Goal: Information Seeking & Learning: Understand process/instructions

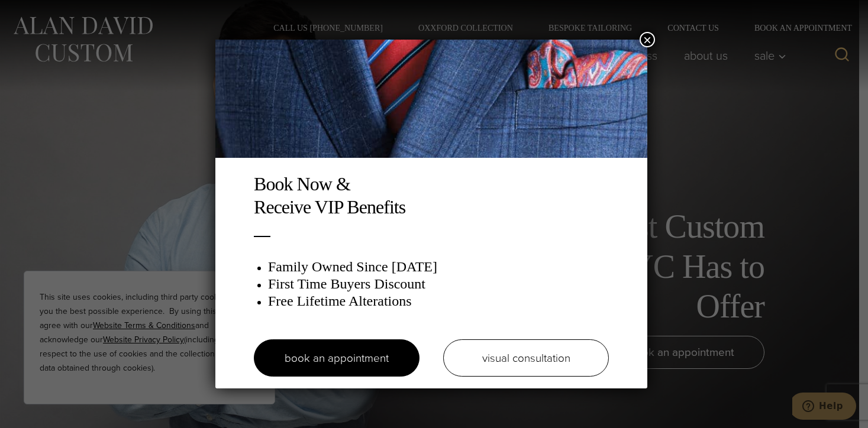
click at [651, 37] on button "×" at bounding box center [646, 39] width 15 height 15
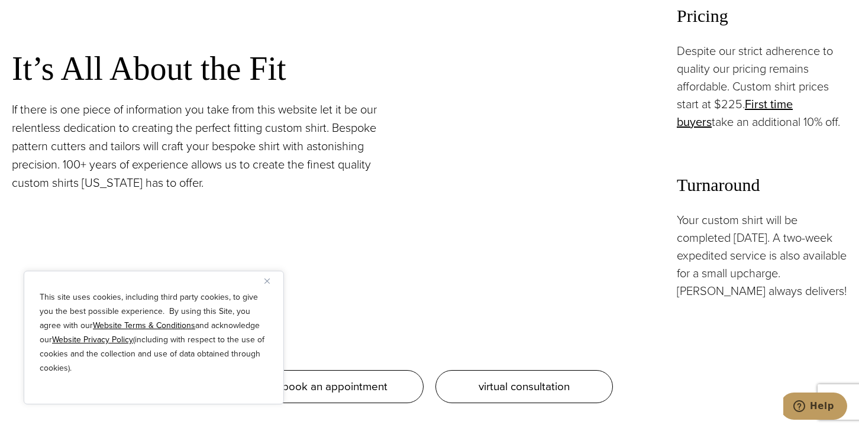
scroll to position [1065, 0]
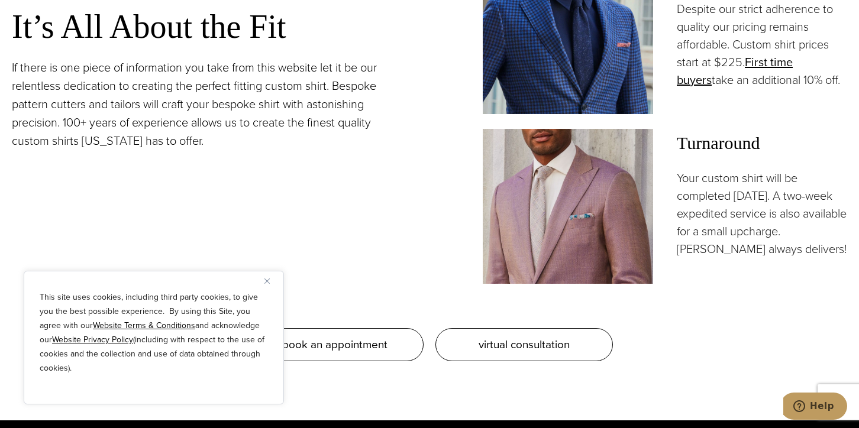
click at [268, 282] on img "Close" at bounding box center [266, 281] width 5 height 5
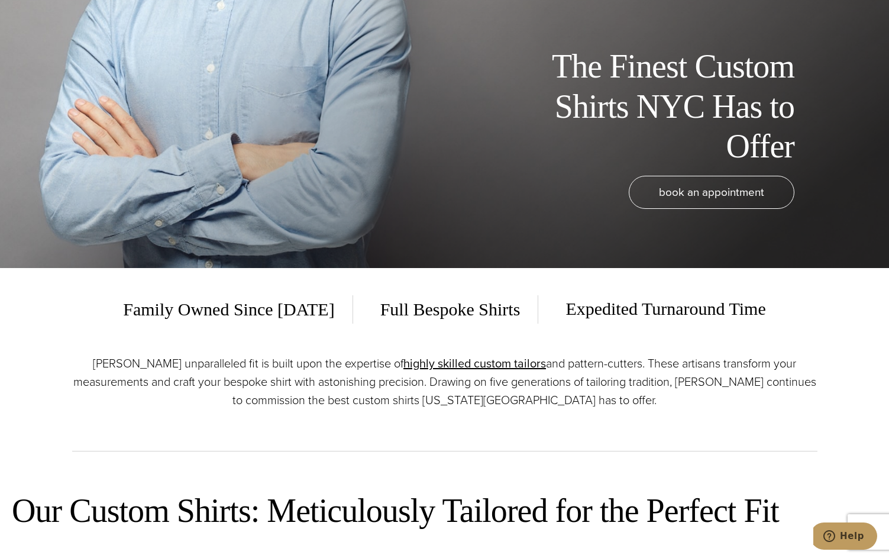
scroll to position [0, 0]
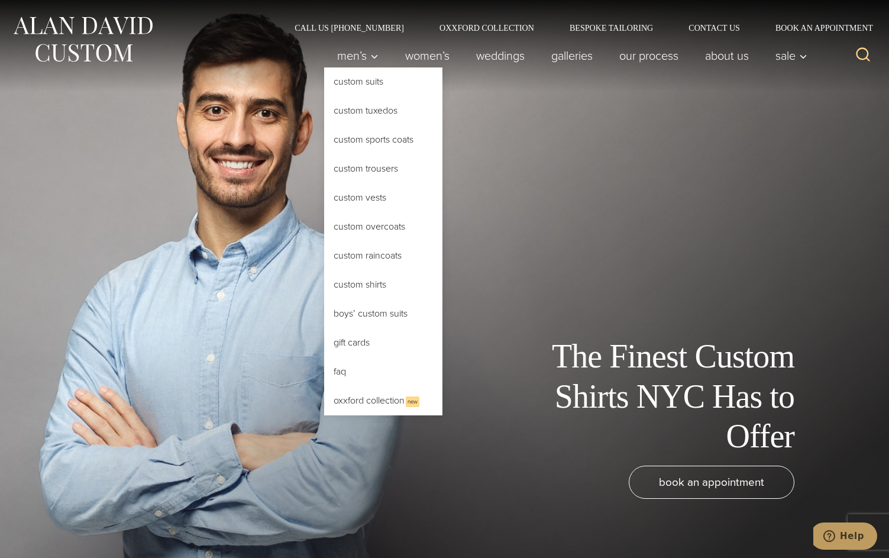
click at [350, 286] on link "Custom Shirts" at bounding box center [383, 284] width 118 height 28
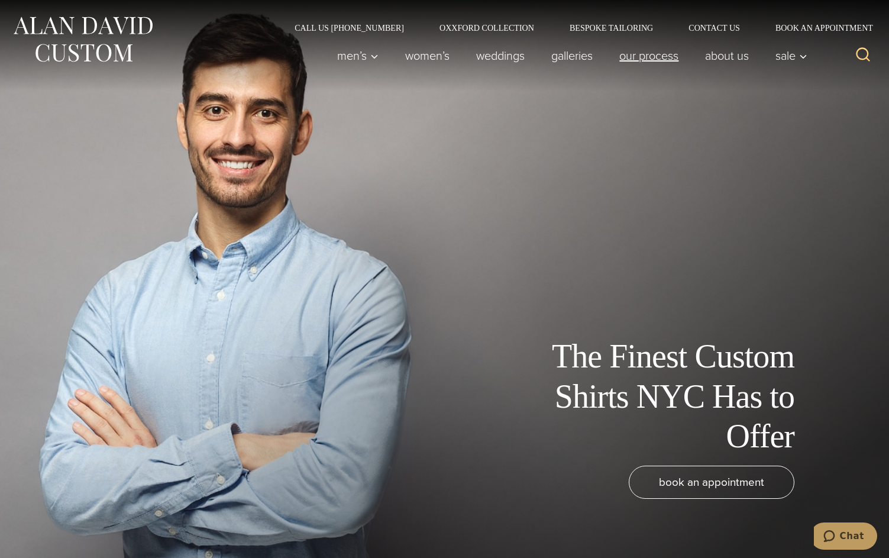
click at [660, 53] on link "Our Process" at bounding box center [649, 56] width 86 height 24
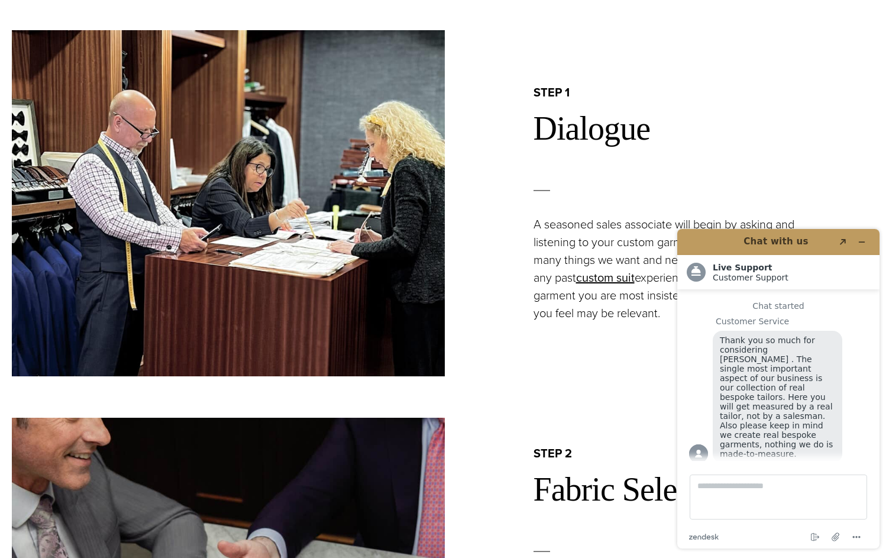
scroll to position [841, 0]
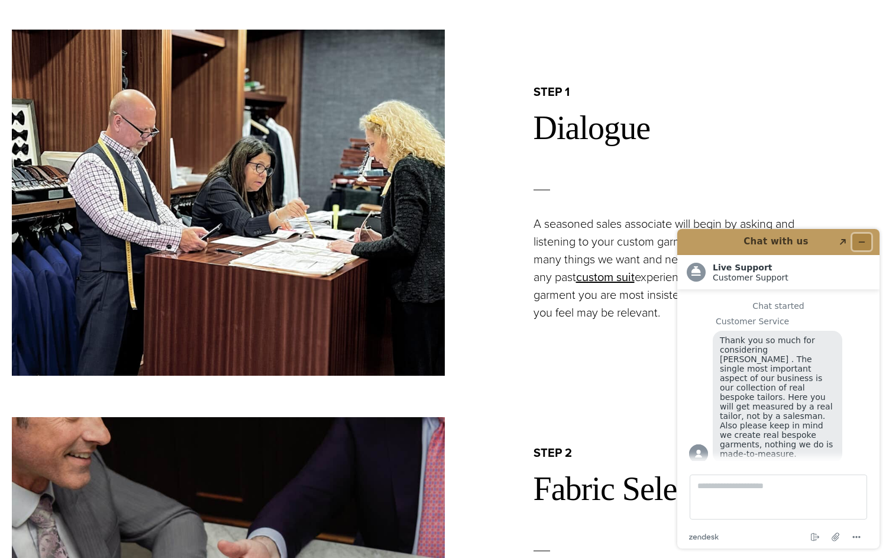
click at [860, 241] on icon "Minimize widget" at bounding box center [862, 242] width 8 height 8
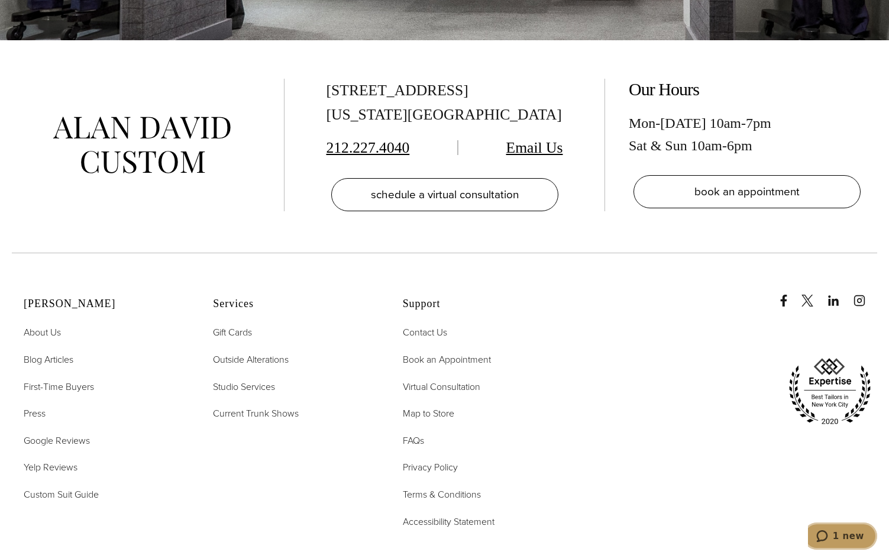
scroll to position [4018, 0]
click at [65, 379] on span "First-Time Buyers" at bounding box center [59, 386] width 70 height 14
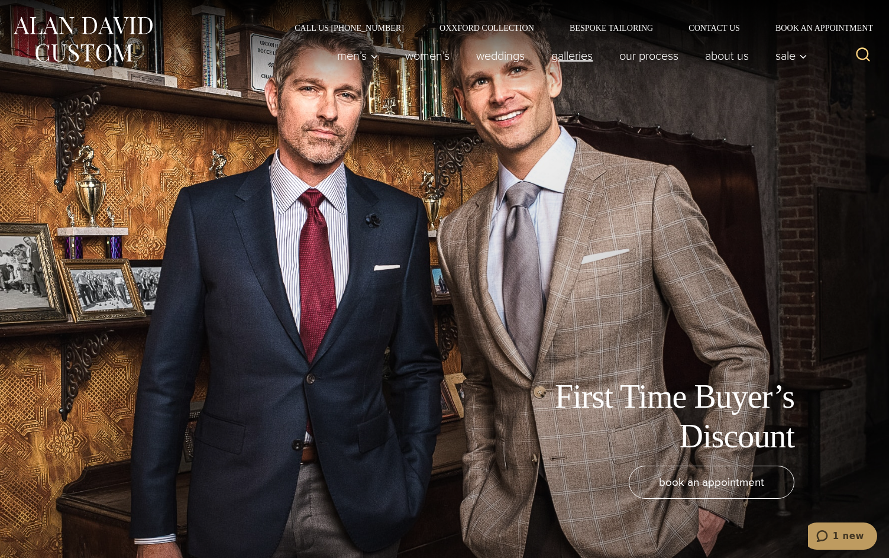
click at [577, 50] on link "Galleries" at bounding box center [572, 56] width 68 height 24
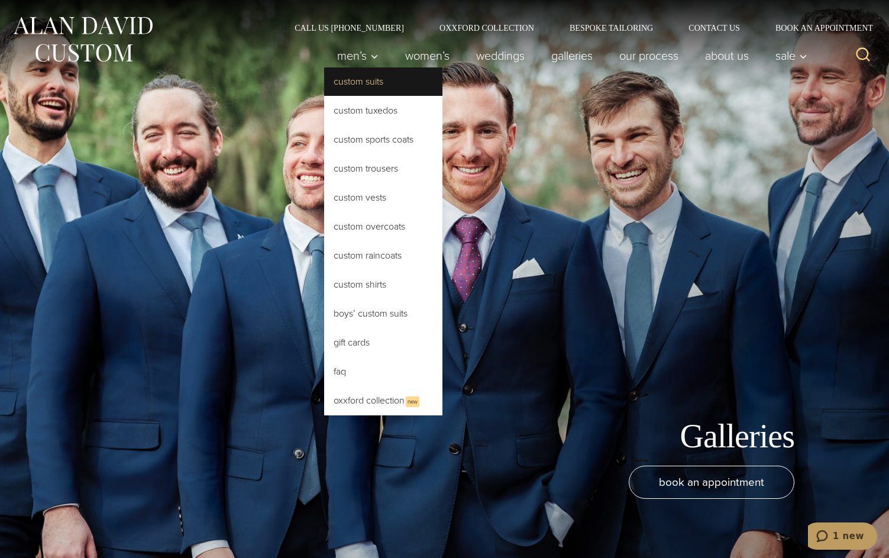
click at [346, 80] on link "Custom Suits" at bounding box center [383, 81] width 118 height 28
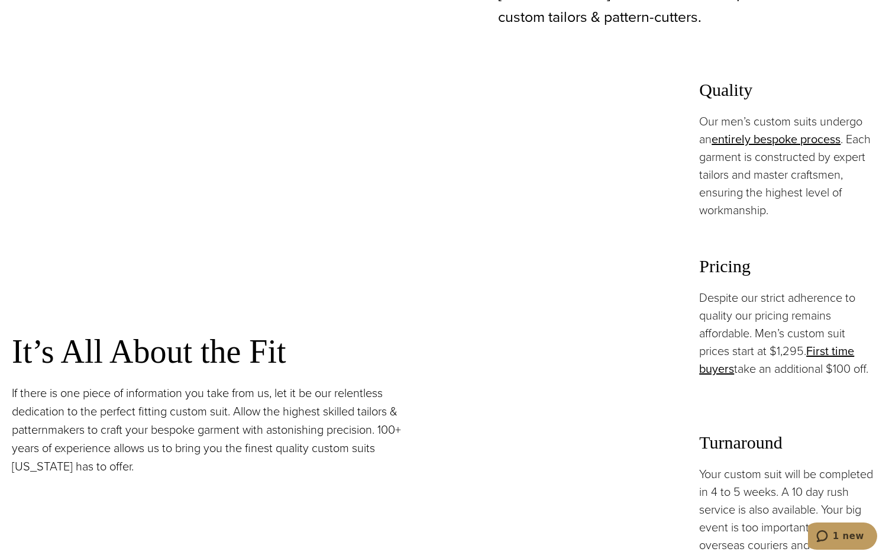
scroll to position [883, 0]
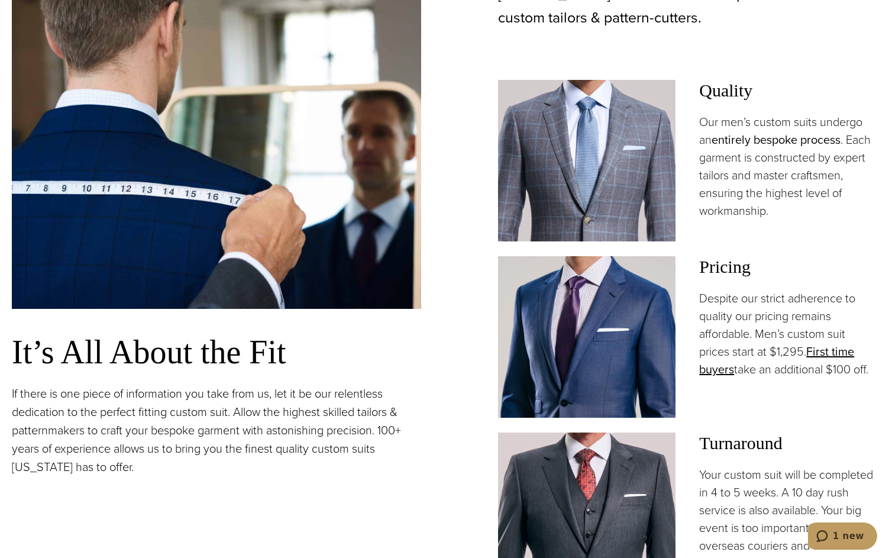
click at [775, 141] on link "entirely bespoke process" at bounding box center [776, 140] width 129 height 18
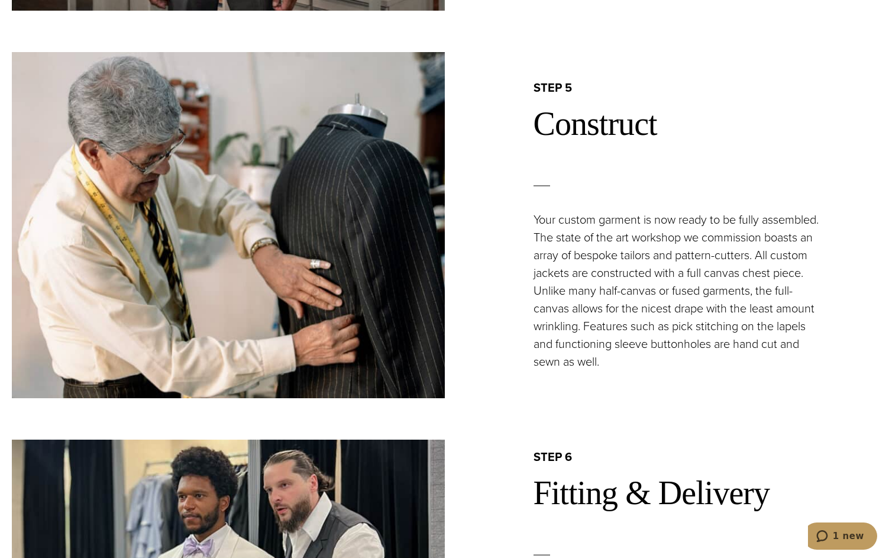
scroll to position [2367, 0]
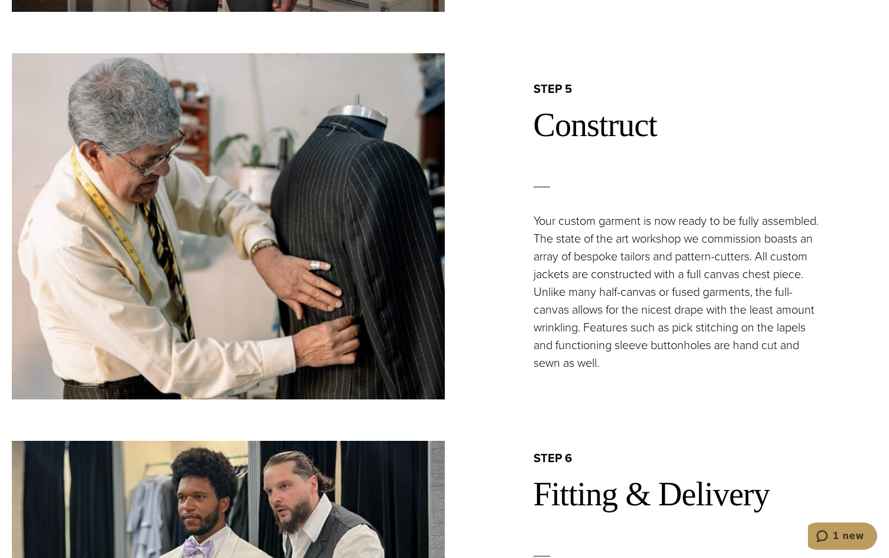
click at [713, 366] on p "Your custom garment is now ready to be fully assembled. The state of the art wo…" at bounding box center [680, 292] width 293 height 160
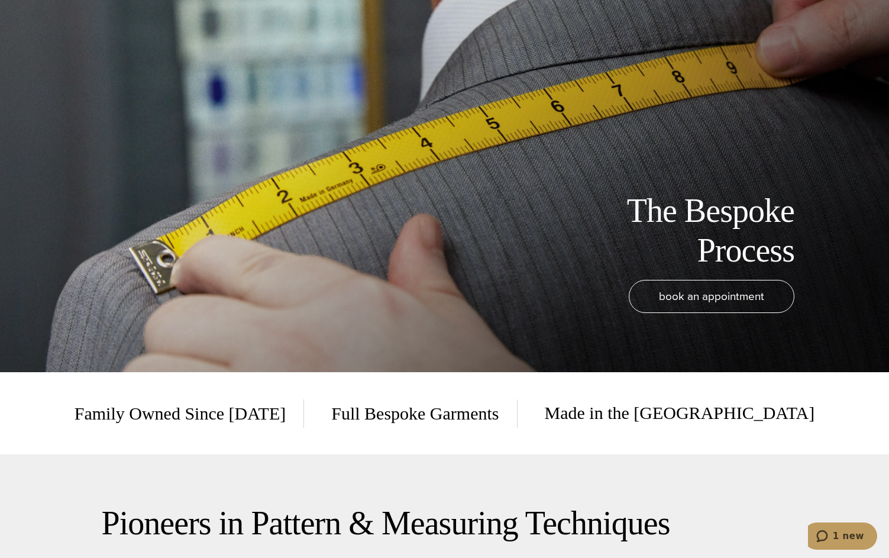
scroll to position [0, 0]
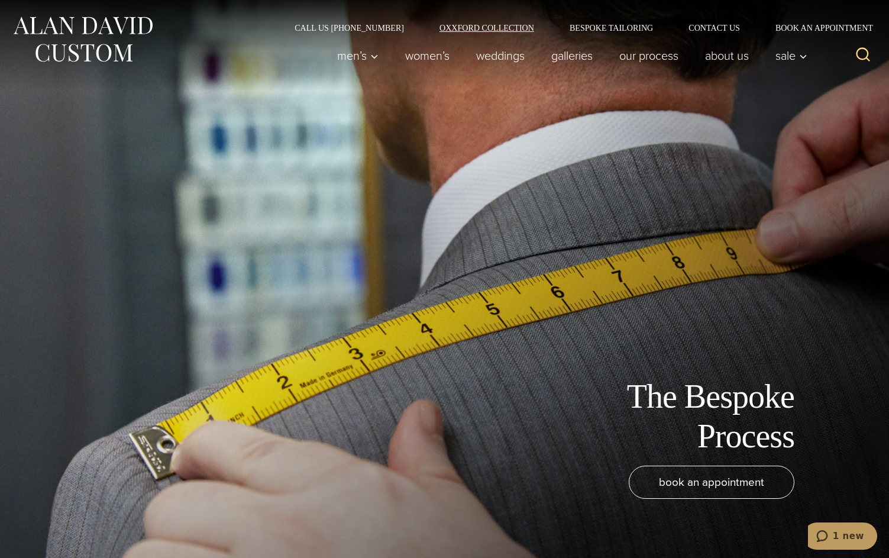
click at [480, 29] on link "Oxxford Collection" at bounding box center [487, 28] width 130 height 8
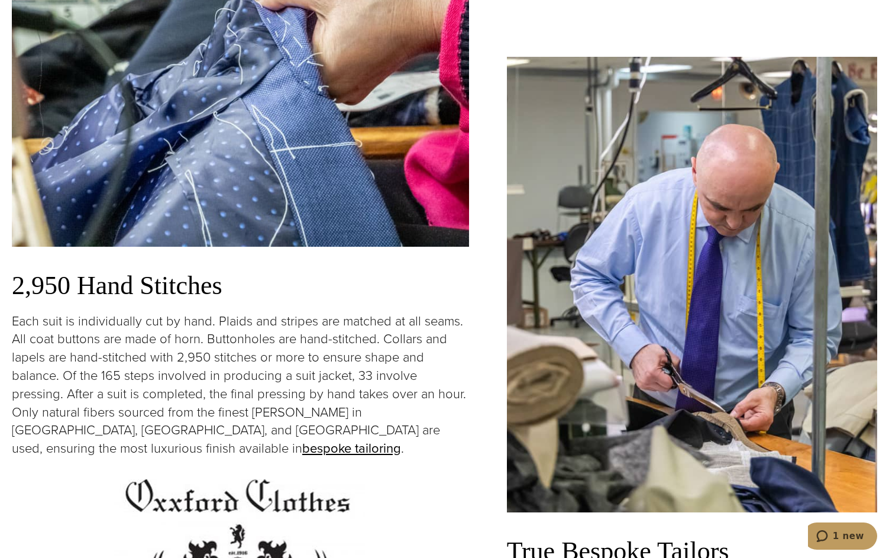
scroll to position [2222, 0]
click at [590, 388] on img at bounding box center [692, 283] width 370 height 455
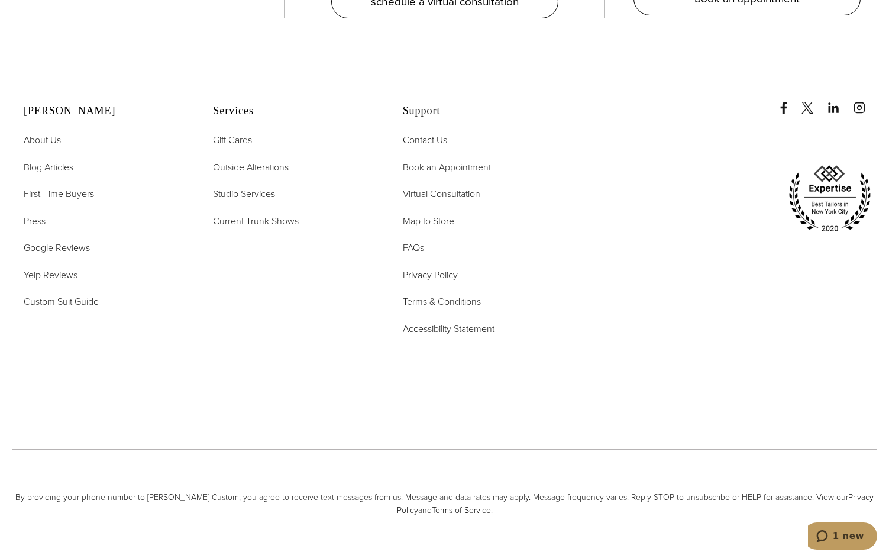
scroll to position [5063, 0]
